Goal: Task Accomplishment & Management: Use online tool/utility

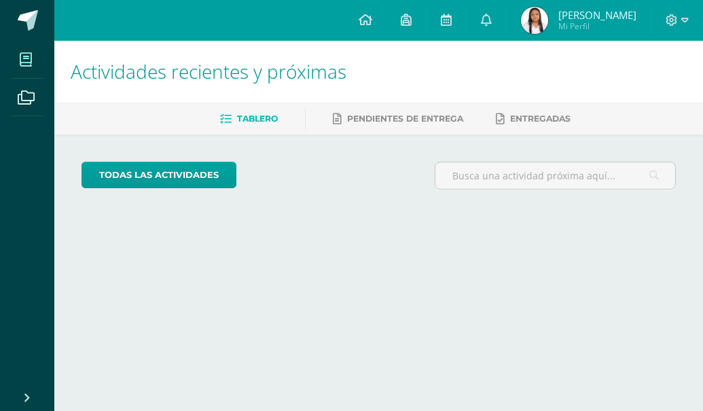
click at [29, 63] on icon at bounding box center [26, 60] width 12 height 14
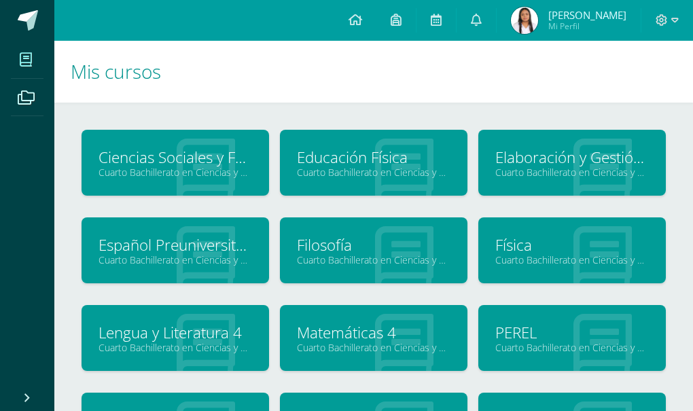
click at [606, 96] on h1 "Mis cursos" at bounding box center [374, 72] width 606 height 62
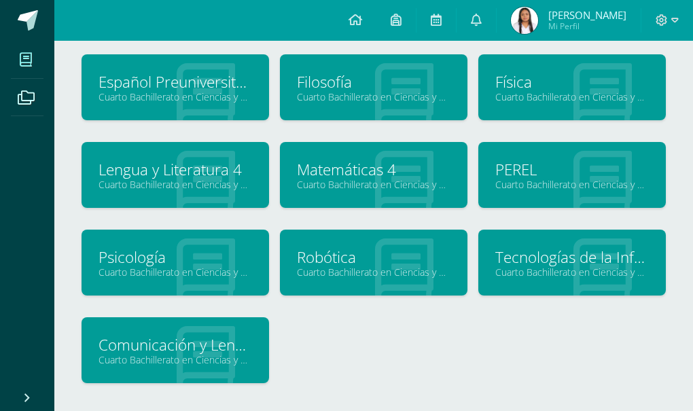
scroll to position [247, 0]
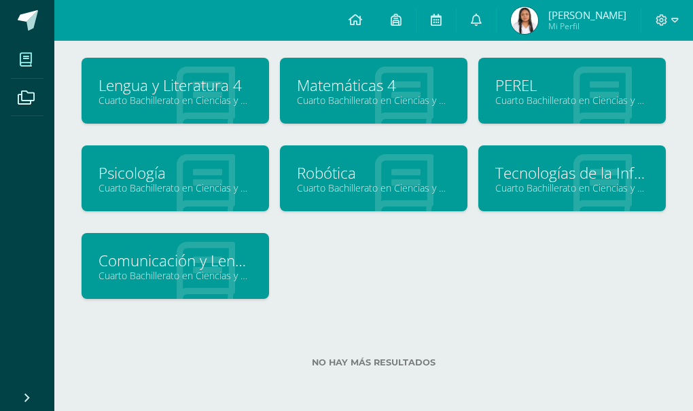
click at [160, 156] on div at bounding box center [206, 179] width 126 height 91
drag, startPoint x: 160, startPoint y: 156, endPoint x: 133, endPoint y: 175, distance: 33.7
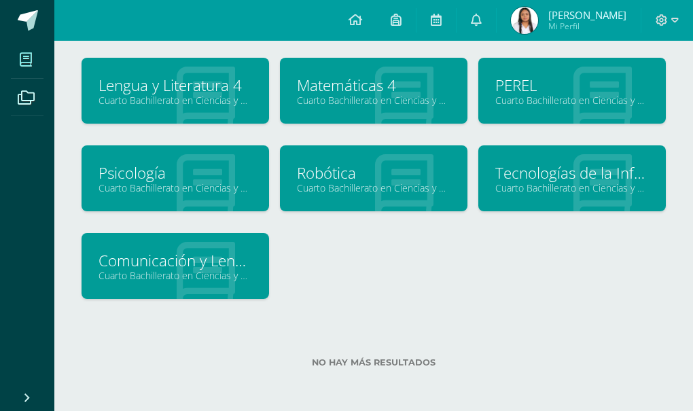
click at [133, 175] on div "Psicología Cuarto Bachillerato en Ciencias y Letras "4.4"" at bounding box center [176, 178] width 188 height 66
click at [133, 175] on link "Psicología" at bounding box center [176, 172] width 154 height 21
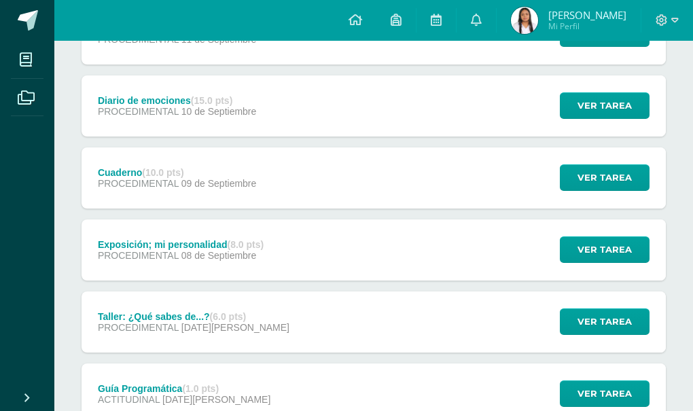
scroll to position [217, 0]
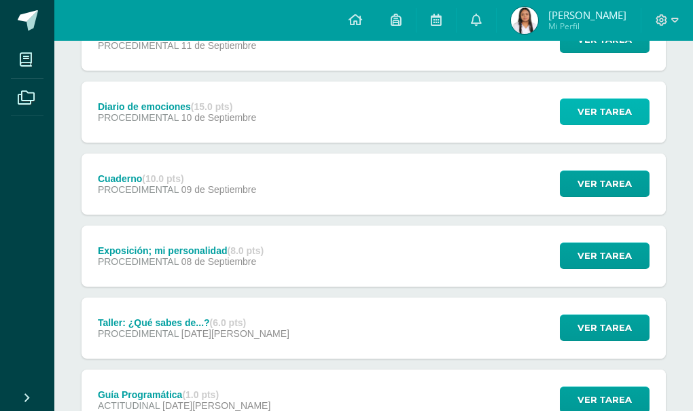
click at [620, 122] on span "Ver tarea" at bounding box center [605, 111] width 54 height 25
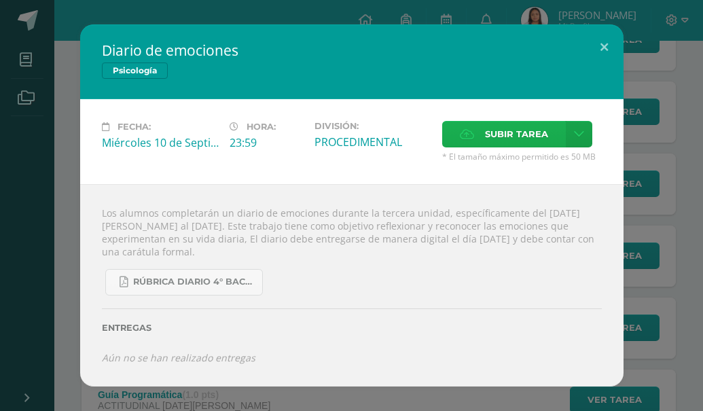
click at [491, 147] on label "Subir tarea" at bounding box center [504, 134] width 124 height 27
click at [0, 0] on input "Subir tarea" at bounding box center [0, 0] width 0 height 0
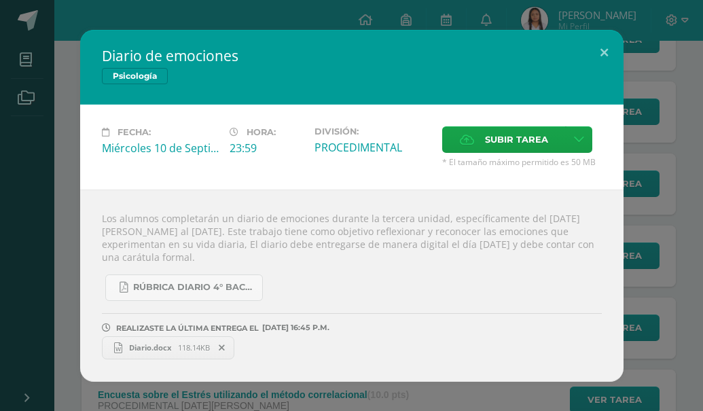
click at [182, 351] on span "118.14KB" at bounding box center [194, 348] width 32 height 10
click at [196, 347] on span "118.14KB" at bounding box center [194, 348] width 32 height 10
click at [600, 53] on button at bounding box center [604, 53] width 39 height 46
